Goal: Information Seeking & Learning: Learn about a topic

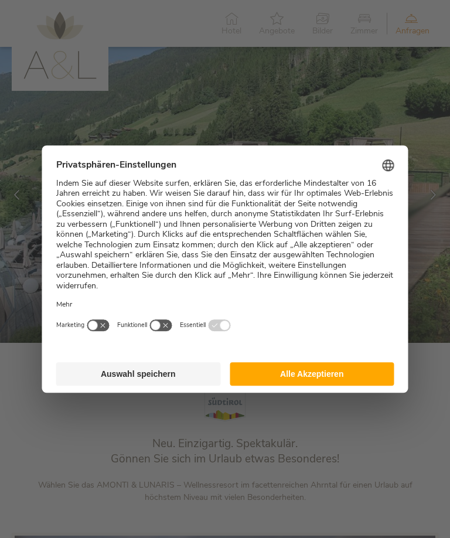
click at [362, 365] on button "Alle Akzeptieren" at bounding box center [312, 373] width 165 height 23
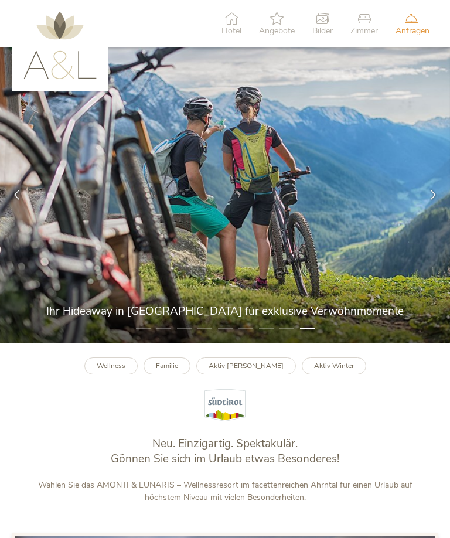
click at [364, 27] on span "Zimmer" at bounding box center [364, 31] width 28 height 8
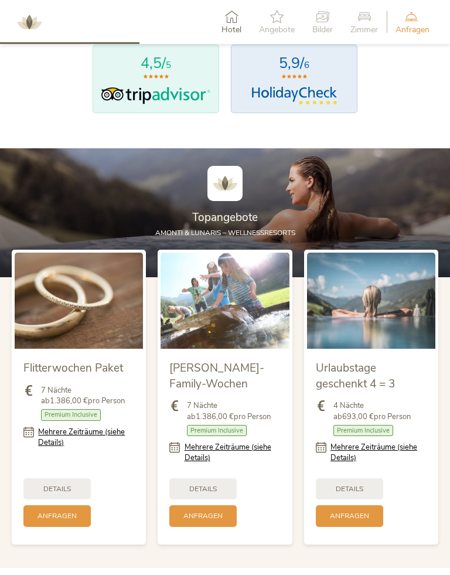
scroll to position [927, 0]
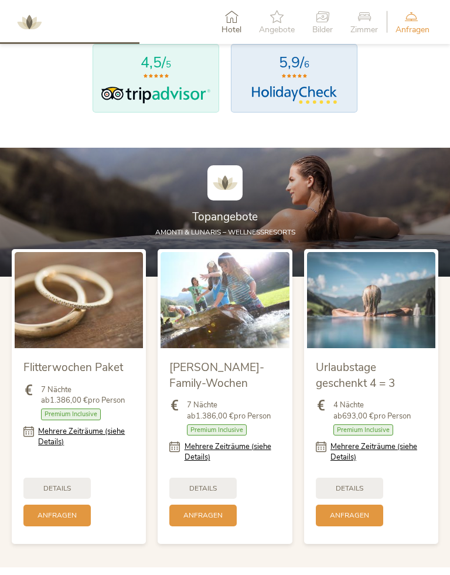
click at [363, 485] on span "Details" at bounding box center [350, 489] width 28 height 10
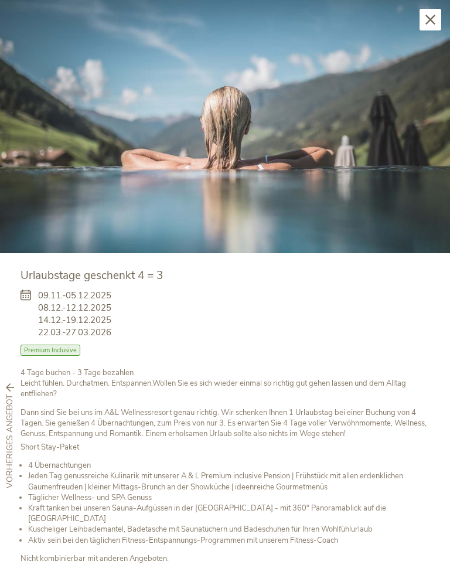
scroll to position [0, 0]
click at [433, 16] on icon at bounding box center [431, 20] width 10 height 10
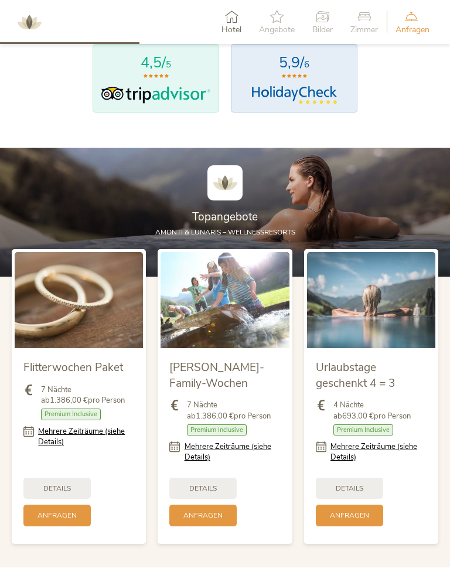
click at [226, 483] on div "Details" at bounding box center [202, 489] width 67 height 22
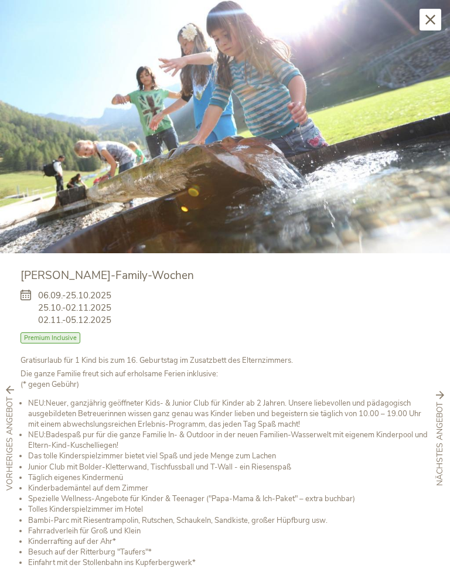
click at [431, 18] on icon at bounding box center [431, 20] width 10 height 10
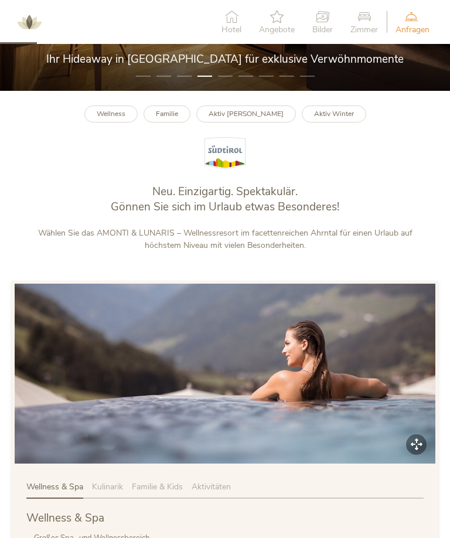
scroll to position [246, 0]
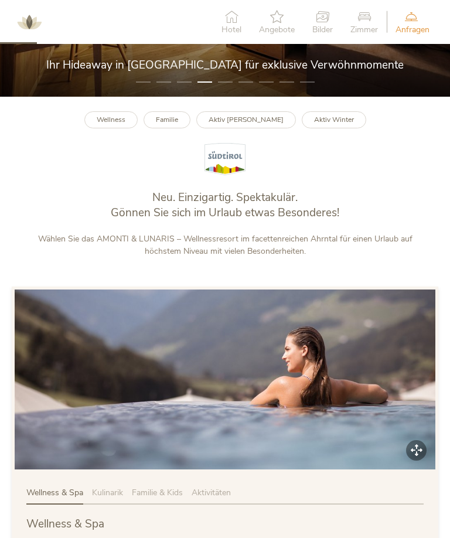
click at [364, 28] on span "Zimmer" at bounding box center [364, 30] width 28 height 8
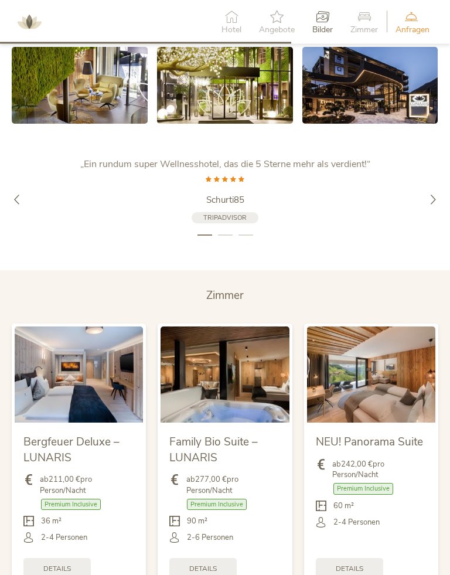
scroll to position [1966, 0]
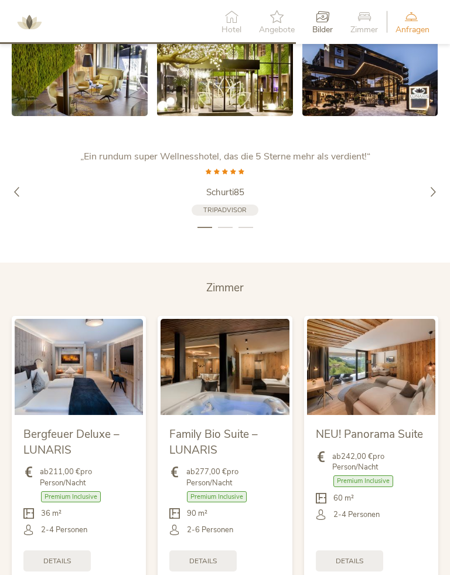
click at [369, 537] on div "Details" at bounding box center [349, 561] width 67 height 22
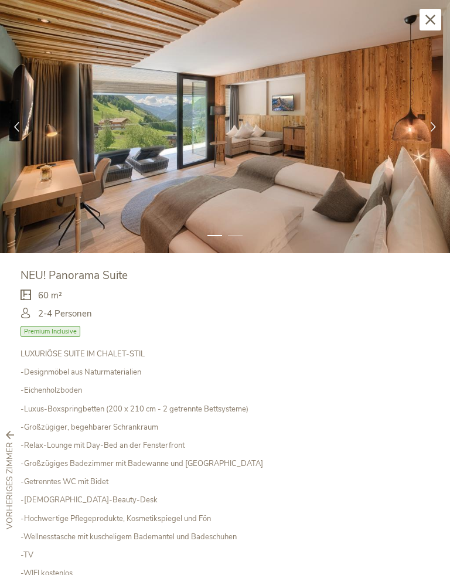
scroll to position [0, 0]
click at [428, 28] on div "Schließen" at bounding box center [431, 20] width 22 height 22
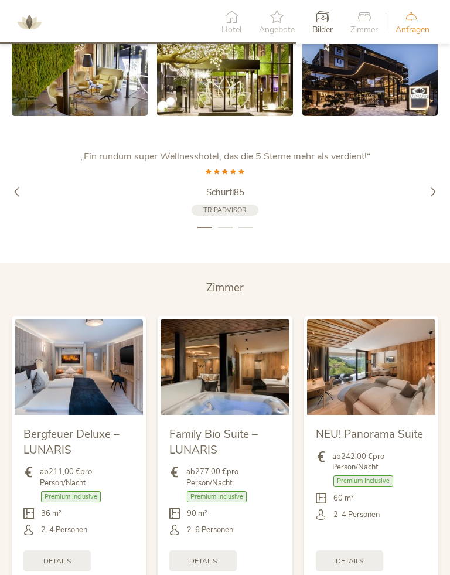
click at [70, 537] on span "Details" at bounding box center [57, 561] width 28 height 10
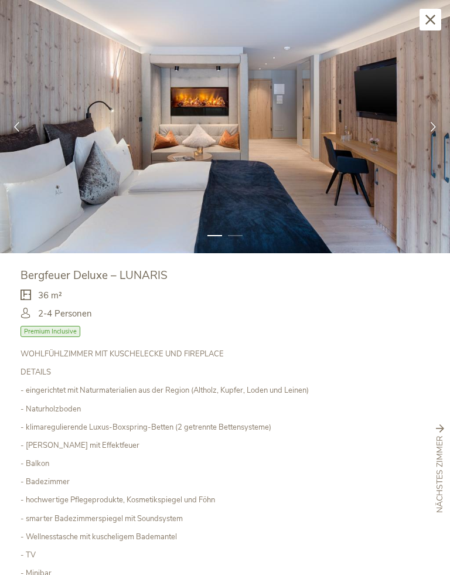
click at [440, 27] on div "Schließen" at bounding box center [431, 20] width 22 height 22
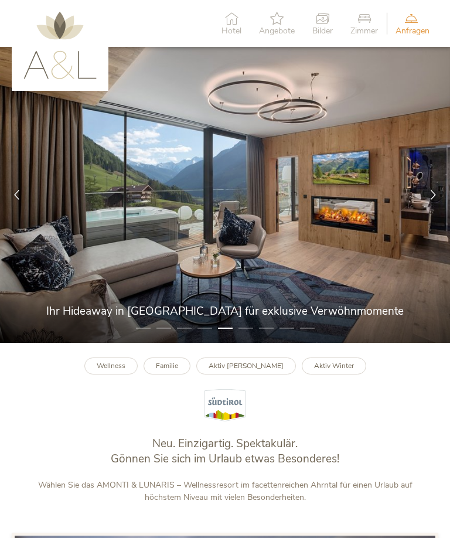
click at [253, 367] on b "Aktiv [PERSON_NAME]" at bounding box center [246, 365] width 75 height 9
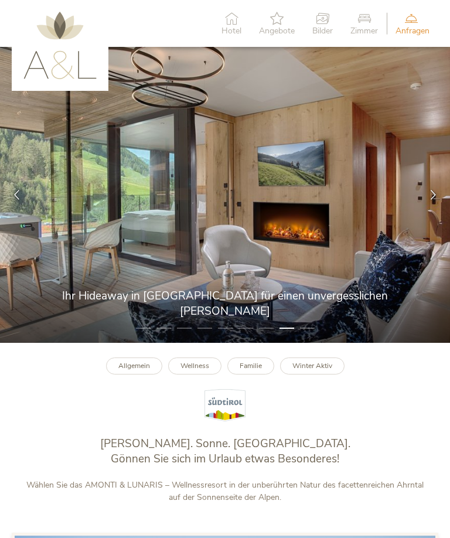
click at [272, 28] on span "Angebote" at bounding box center [277, 31] width 36 height 8
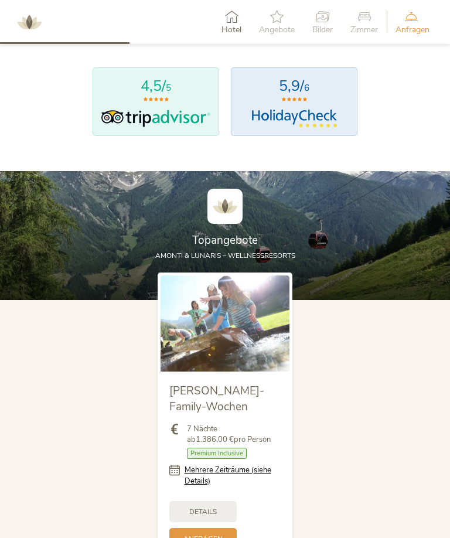
scroll to position [849, 0]
